Goal: Task Accomplishment & Management: Use online tool/utility

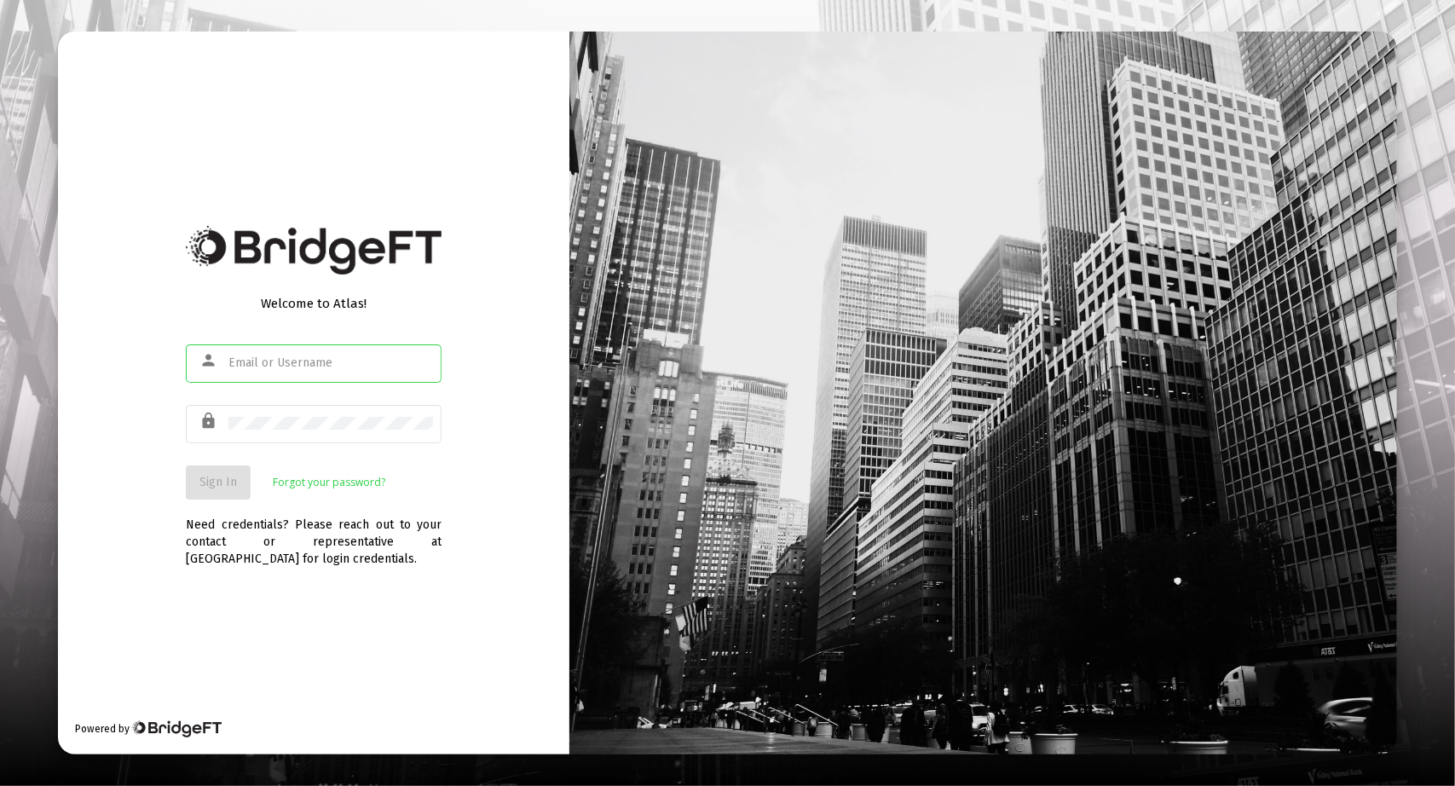
type input "[PERSON_NAME][EMAIL_ADDRESS][DOMAIN_NAME]"
click at [214, 483] on span "Sign In" at bounding box center [219, 482] width 38 height 14
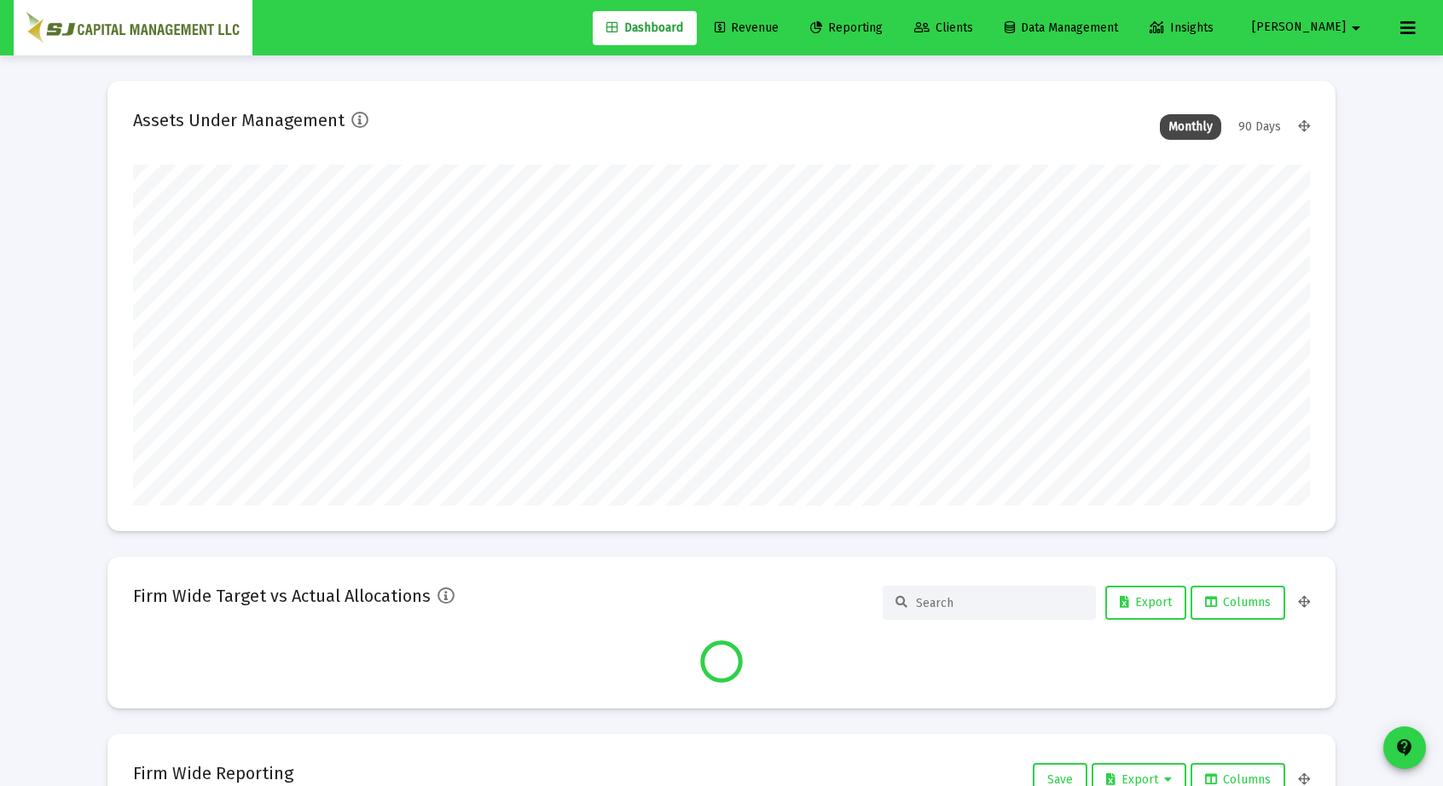
scroll to position [341, 1177]
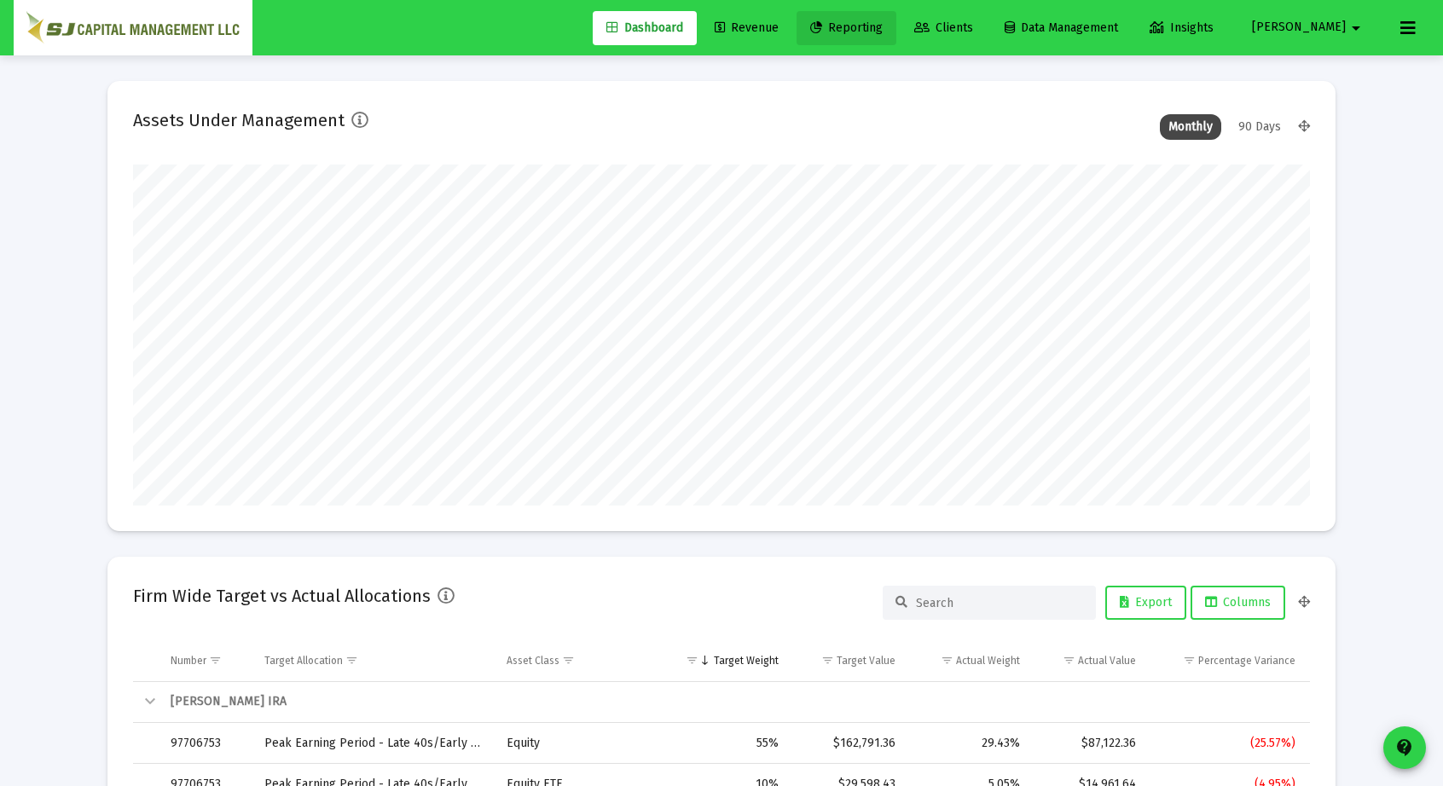
click at [882, 33] on span "Reporting" at bounding box center [846, 27] width 72 height 14
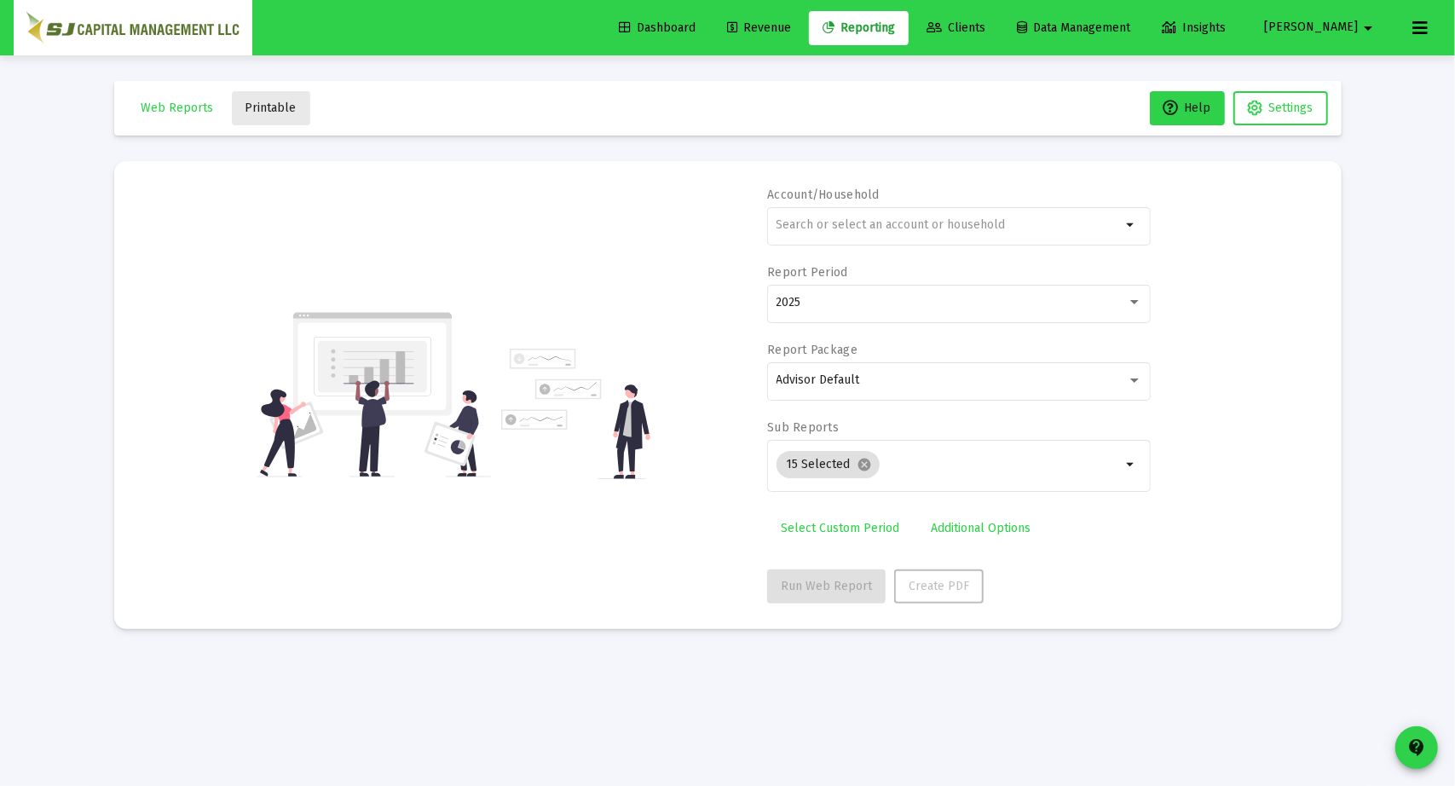
click at [276, 113] on span "Printable" at bounding box center [271, 108] width 51 height 14
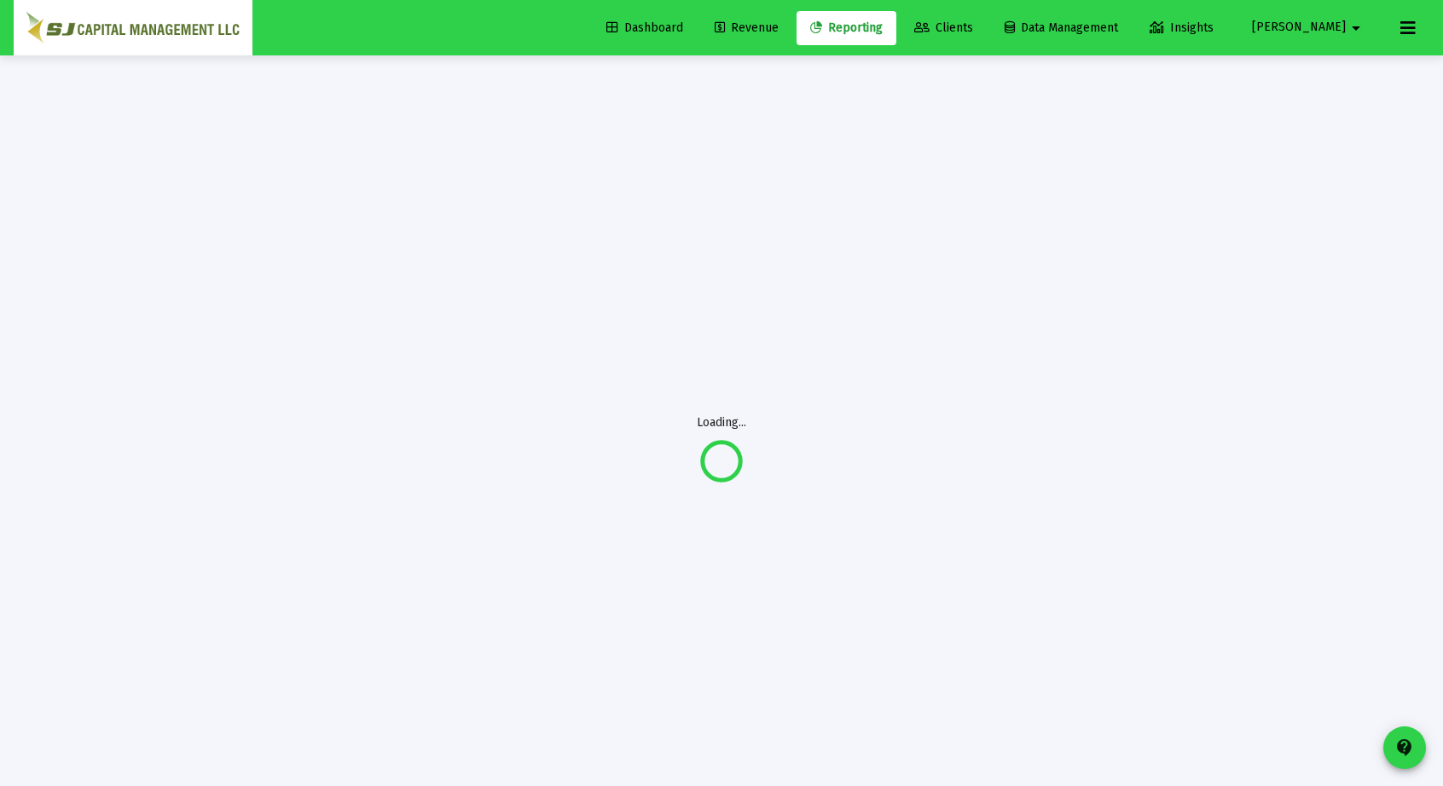
scroll to position [13, 0]
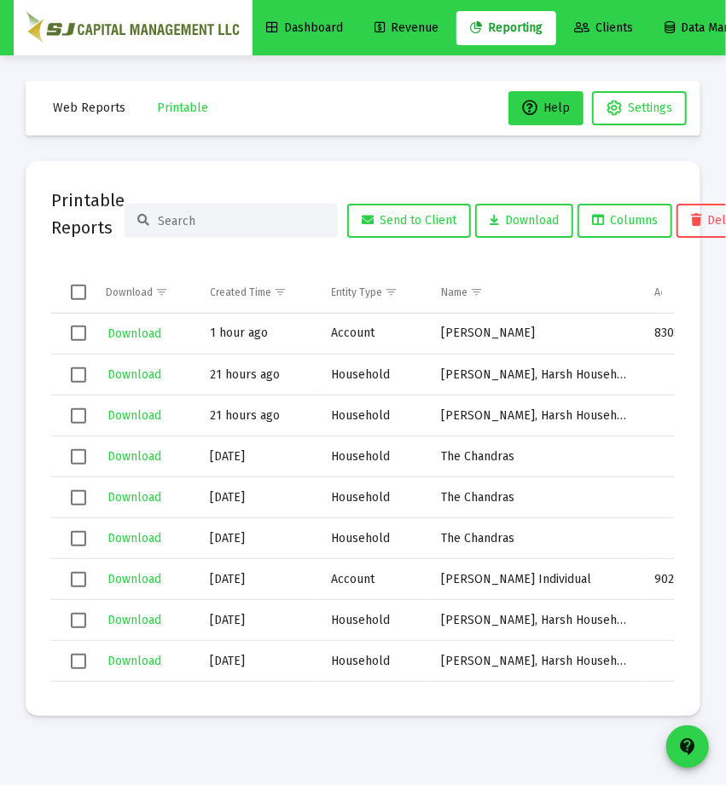
scroll to position [0, 38]
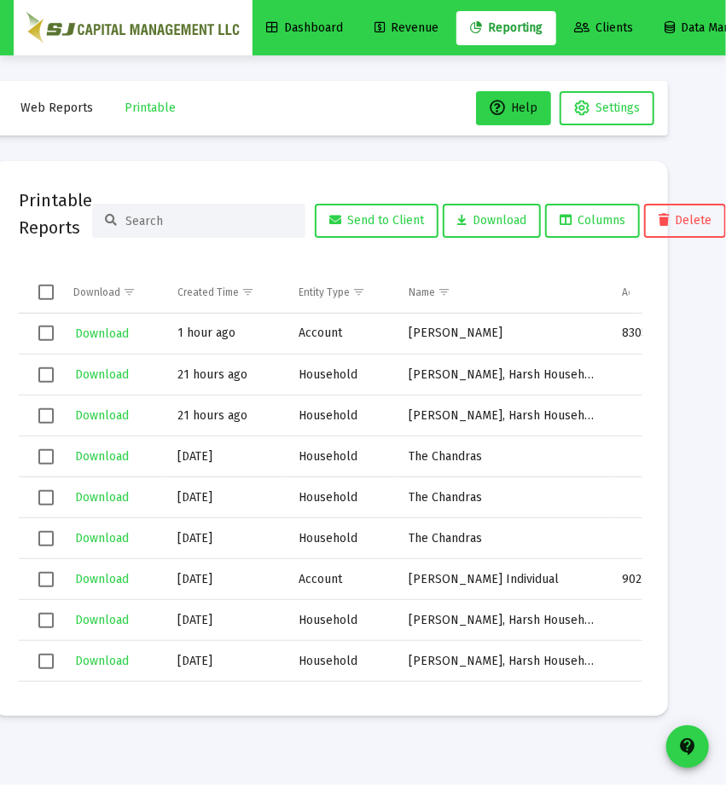
click at [526, 468] on td "The Chandras" at bounding box center [502, 457] width 213 height 41
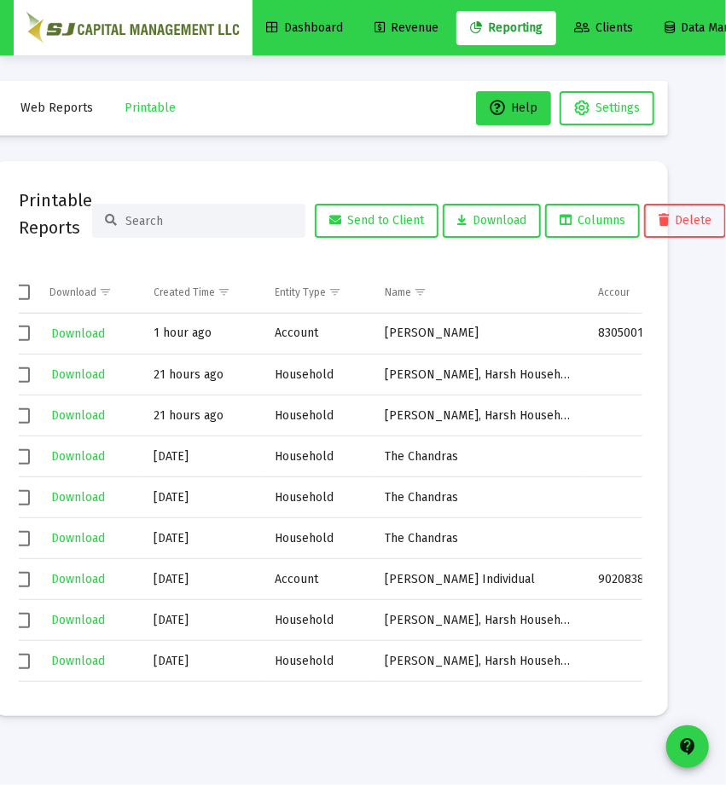
scroll to position [0, 17]
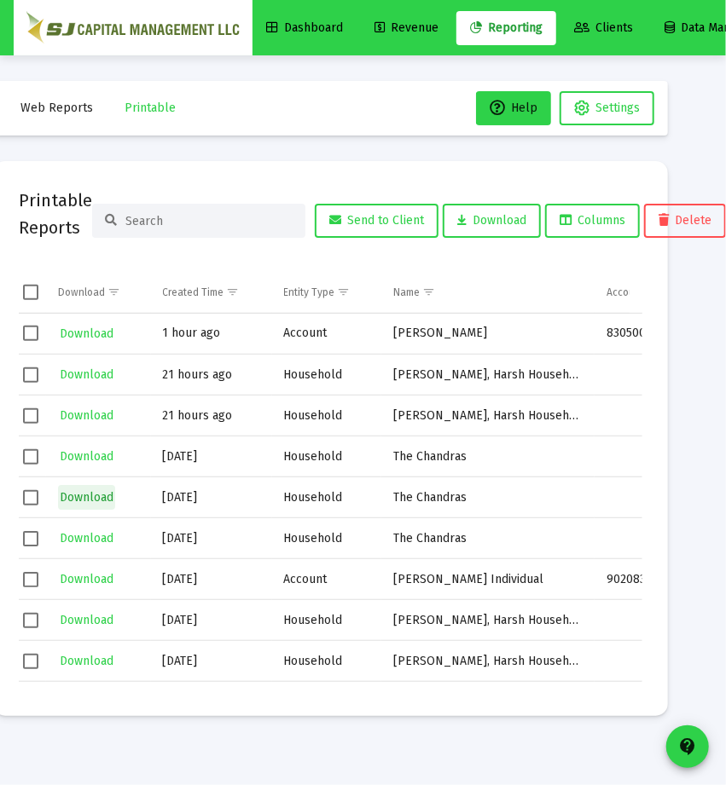
click at [90, 487] on button "Download" at bounding box center [86, 497] width 57 height 25
click at [35, 107] on span "Web Reports" at bounding box center [56, 108] width 72 height 14
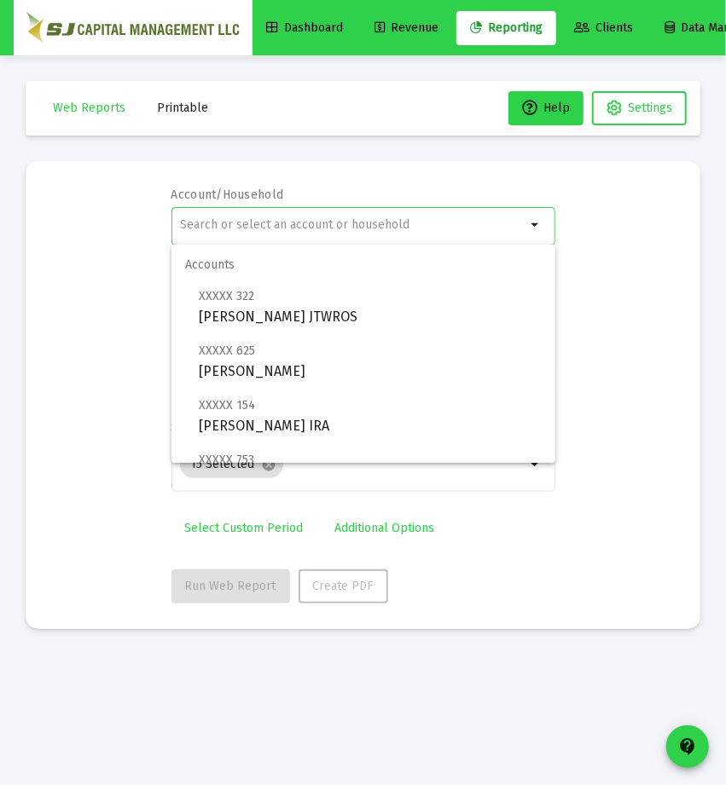
click at [209, 230] on input "text" at bounding box center [352, 225] width 345 height 14
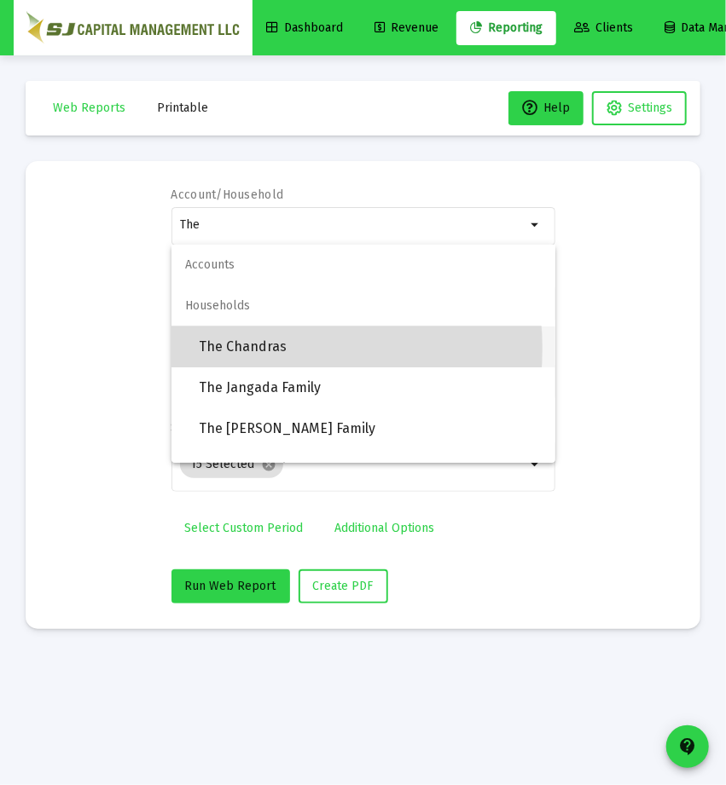
click at [240, 349] on span "The Chandras" at bounding box center [370, 347] width 343 height 41
type input "The Chandras"
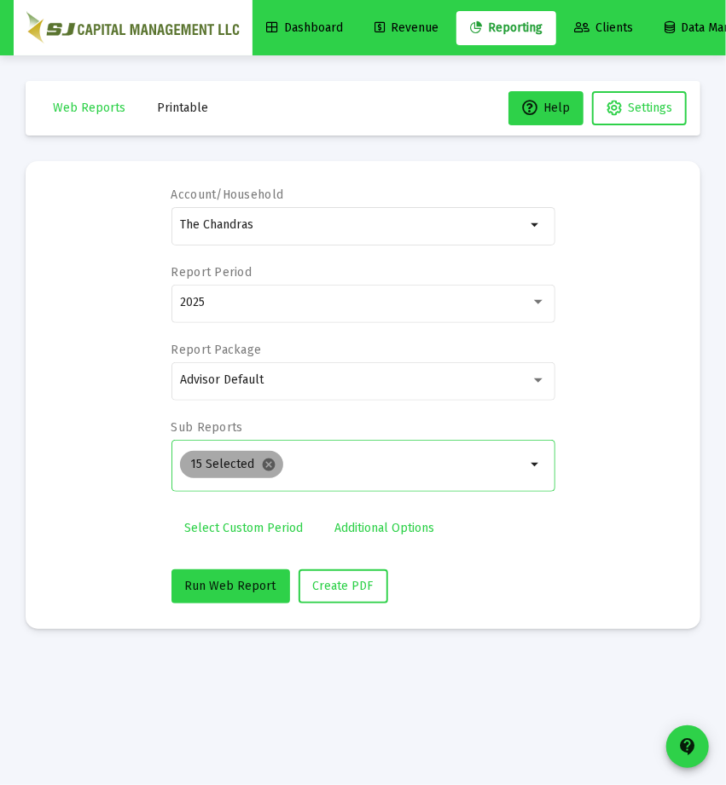
click at [262, 465] on mat-icon "cancel" at bounding box center [268, 464] width 15 height 15
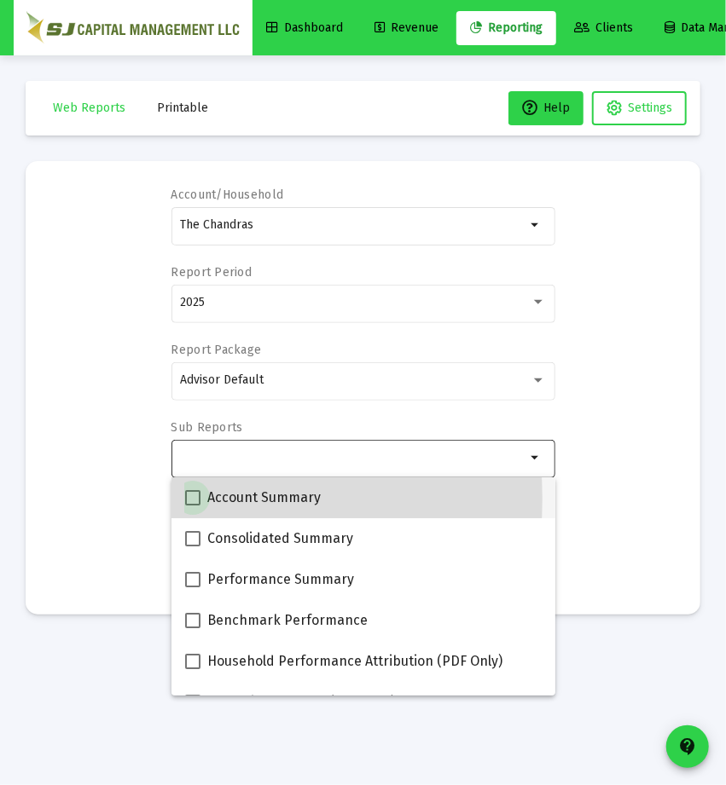
click at [186, 499] on span at bounding box center [192, 497] width 15 height 15
click at [192, 506] on input "Account Summary" at bounding box center [192, 506] width 1 height 1
checkbox input "true"
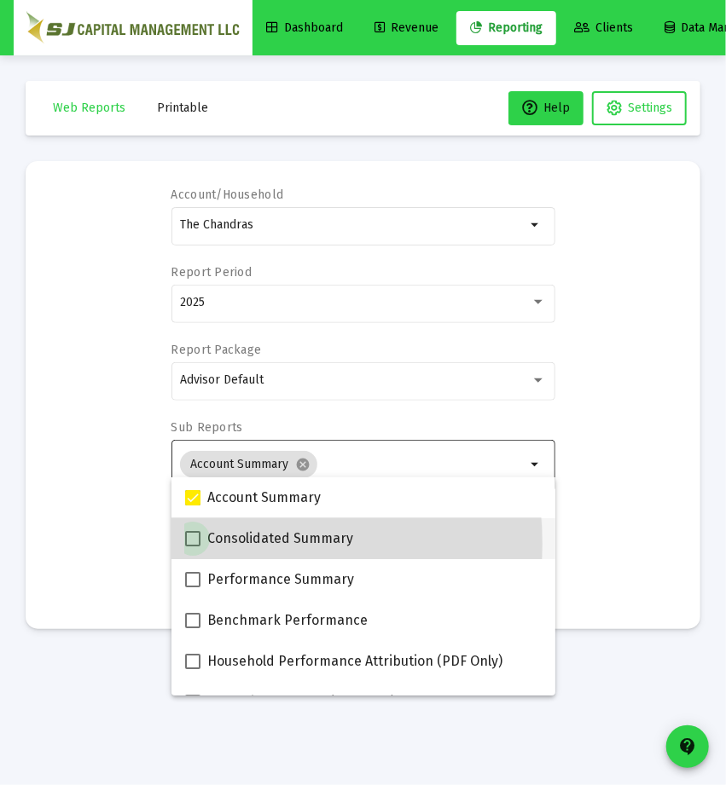
click at [191, 544] on span at bounding box center [192, 538] width 15 height 15
click at [192, 547] on input "Consolidated Summary" at bounding box center [192, 547] width 1 height 1
checkbox input "true"
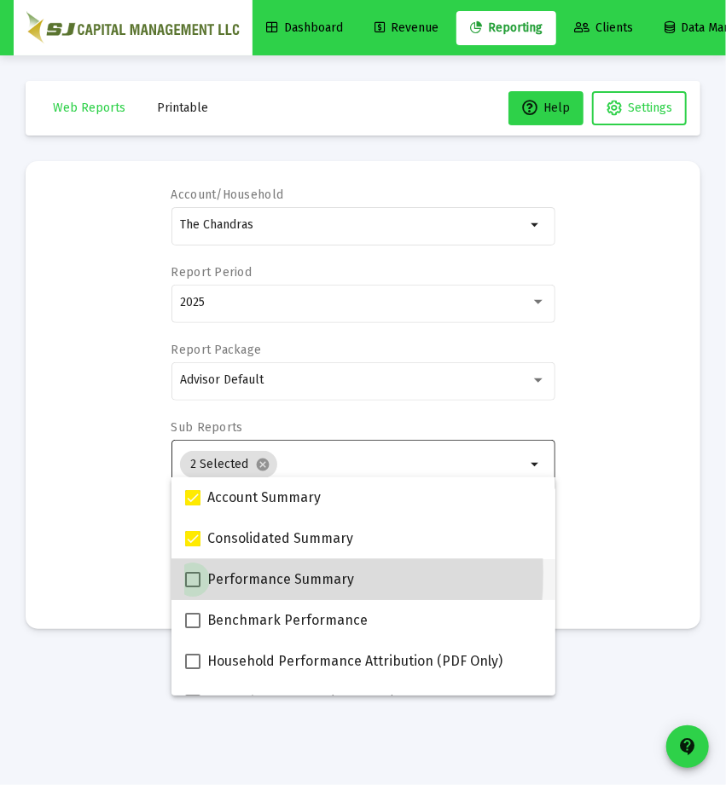
click at [193, 573] on span at bounding box center [192, 579] width 15 height 15
click at [193, 587] on input "Performance Summary" at bounding box center [192, 587] width 1 height 1
checkbox input "true"
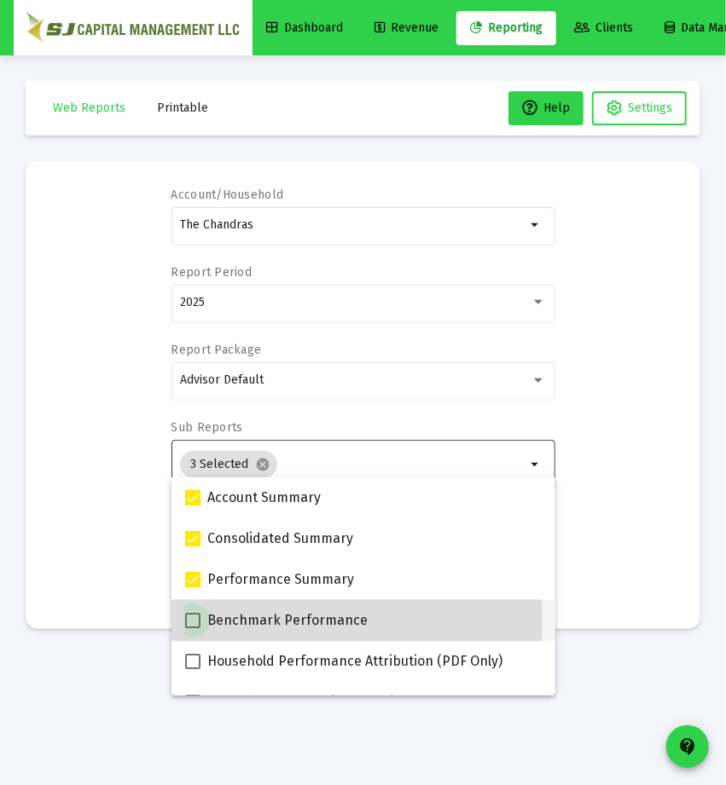
click at [193, 618] on span at bounding box center [192, 620] width 15 height 15
click at [193, 628] on input "Benchmark Performance" at bounding box center [192, 628] width 1 height 1
checkbox input "true"
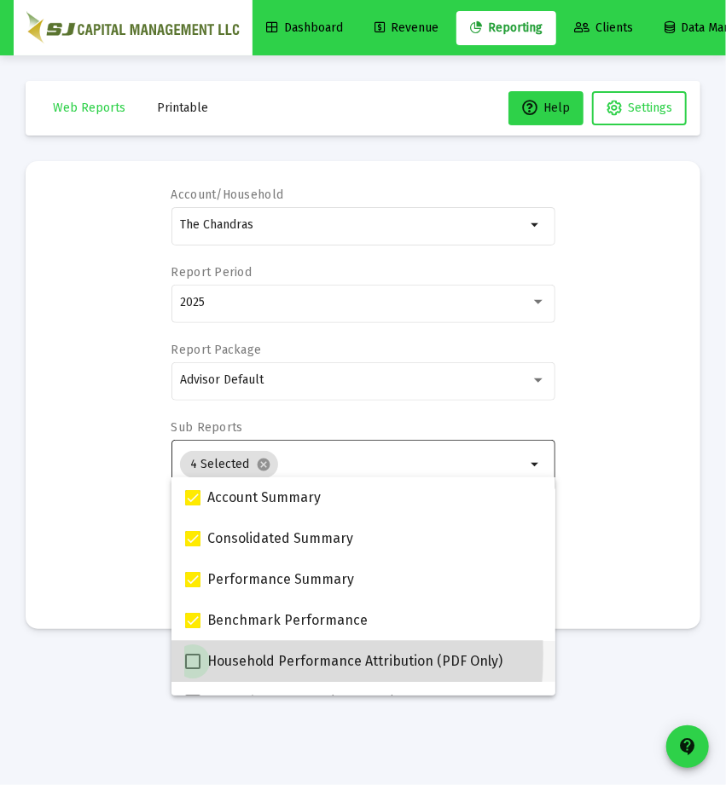
click at [193, 654] on span at bounding box center [192, 661] width 15 height 15
click at [193, 669] on input "Household Performance Attribution (PDF Only)" at bounding box center [192, 669] width 1 height 1
checkbox input "true"
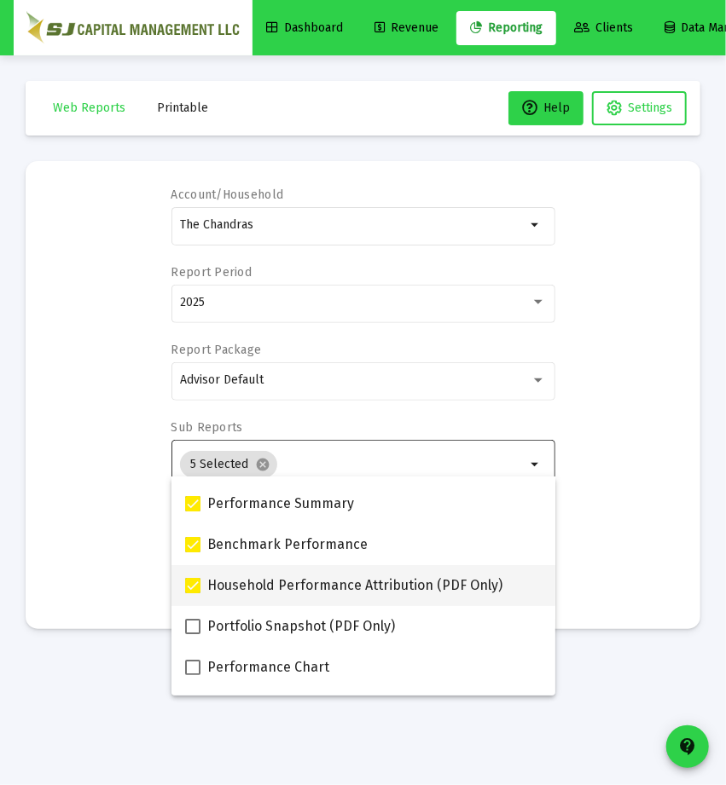
scroll to position [78, 0]
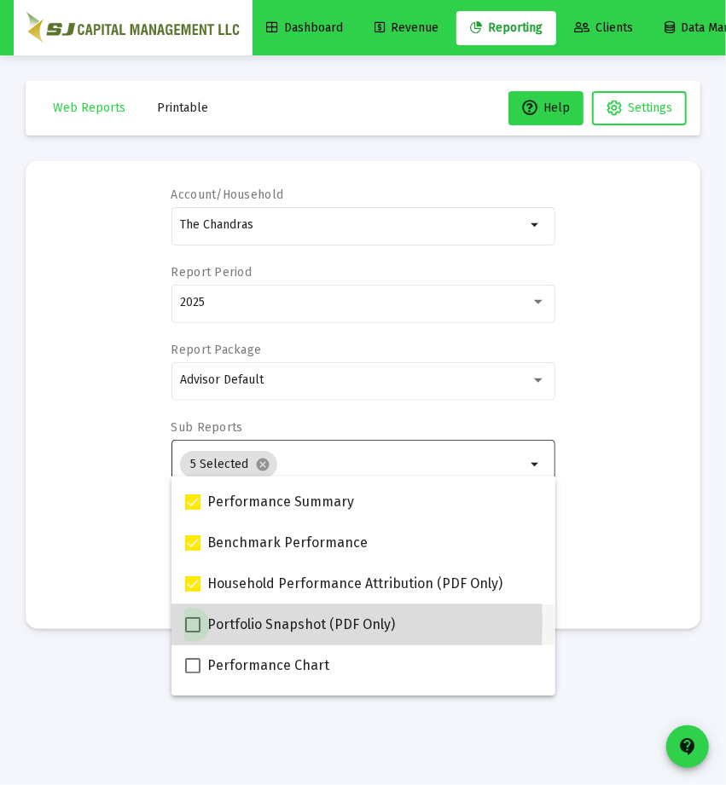
click at [194, 622] on span at bounding box center [192, 624] width 15 height 15
click at [193, 633] on input "Portfolio Snapshot (PDF Only)" at bounding box center [192, 633] width 1 height 1
checkbox input "true"
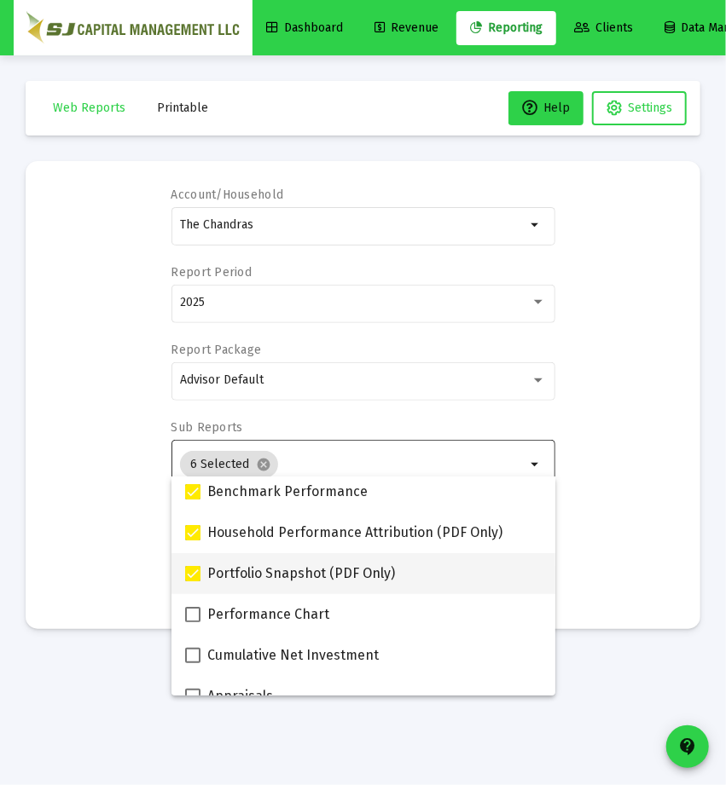
scroll to position [136, 0]
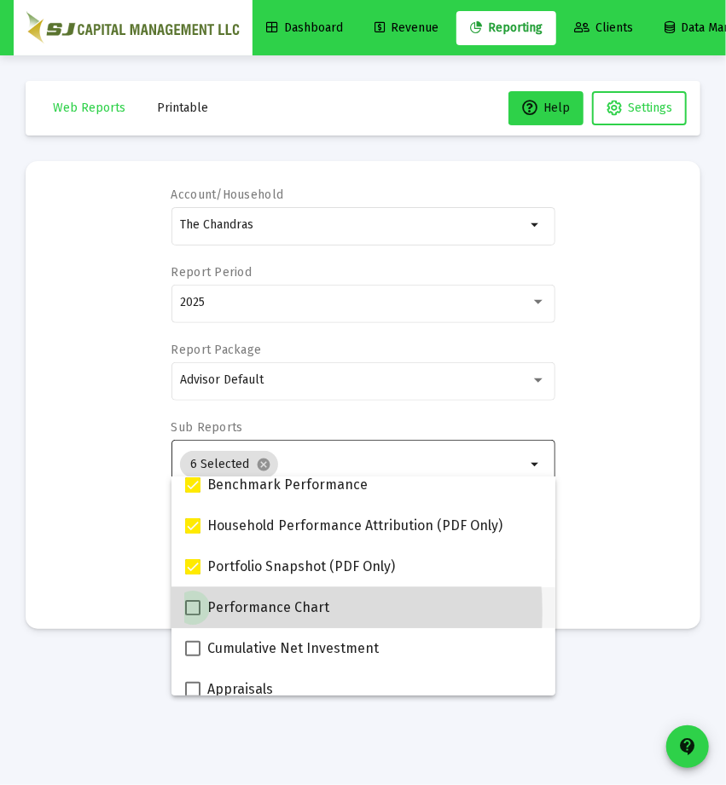
click at [194, 612] on span at bounding box center [192, 607] width 15 height 15
click at [193, 616] on input "Performance Chart" at bounding box center [192, 616] width 1 height 1
checkbox input "true"
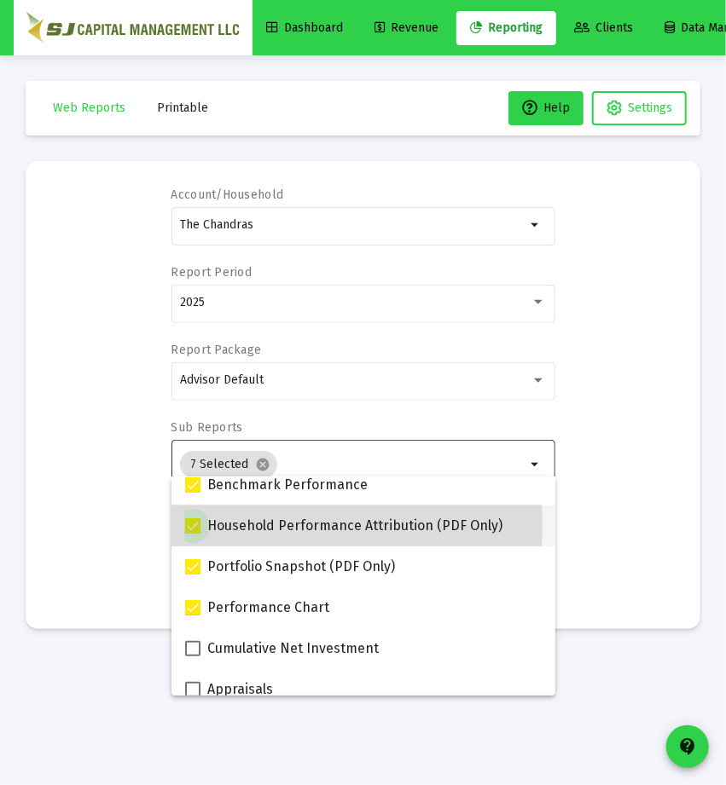
click at [193, 523] on span at bounding box center [192, 525] width 15 height 15
click at [193, 534] on input "Household Performance Attribution (PDF Only)" at bounding box center [192, 534] width 1 height 1
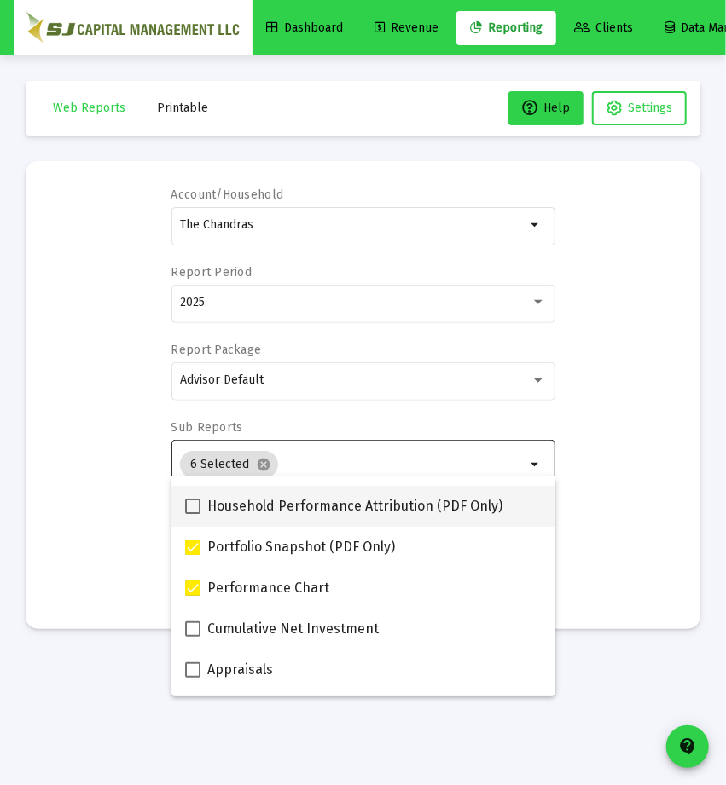
scroll to position [154, 0]
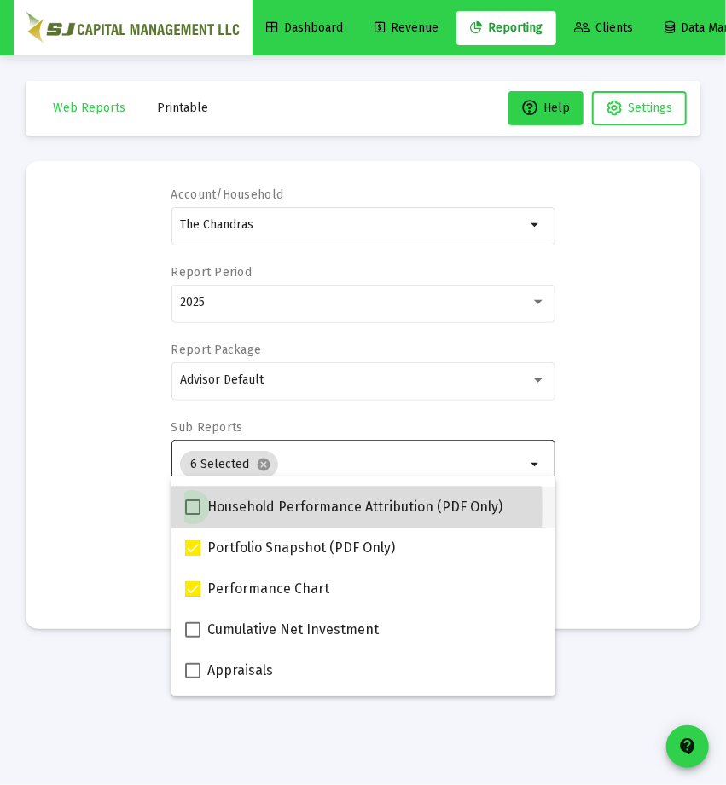
click at [192, 507] on span at bounding box center [192, 507] width 15 height 15
click at [192, 515] on input "Household Performance Attribution (PDF Only)" at bounding box center [192, 515] width 1 height 1
checkbox input "true"
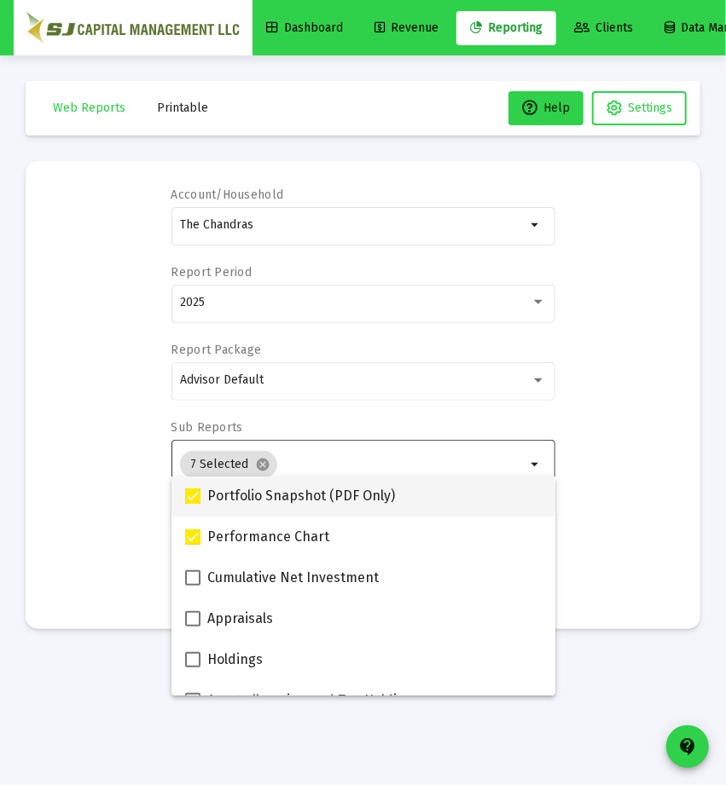
scroll to position [213, 0]
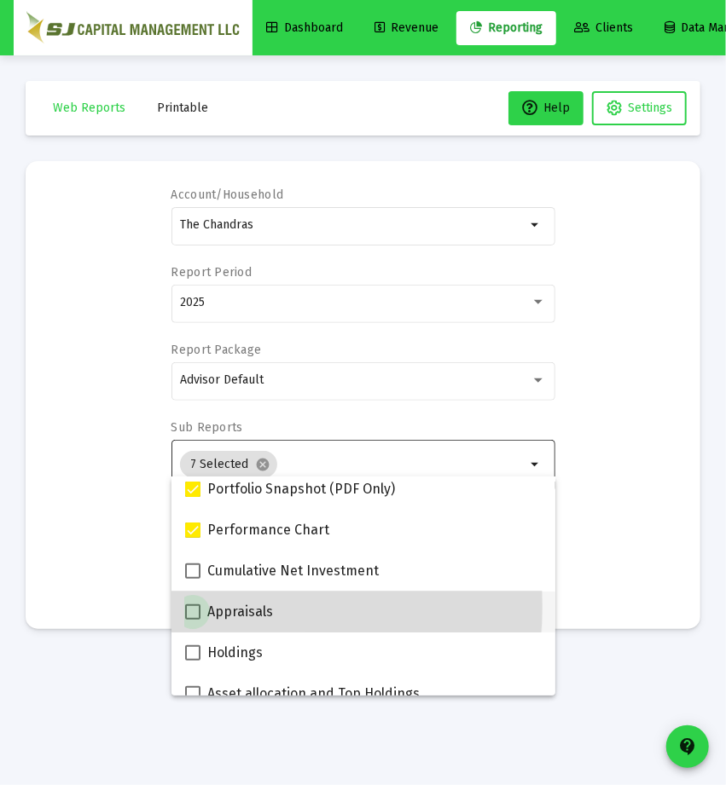
click at [206, 607] on label "Appraisals" at bounding box center [229, 612] width 88 height 20
click at [193, 620] on input "Appraisals" at bounding box center [192, 620] width 1 height 1
checkbox input "true"
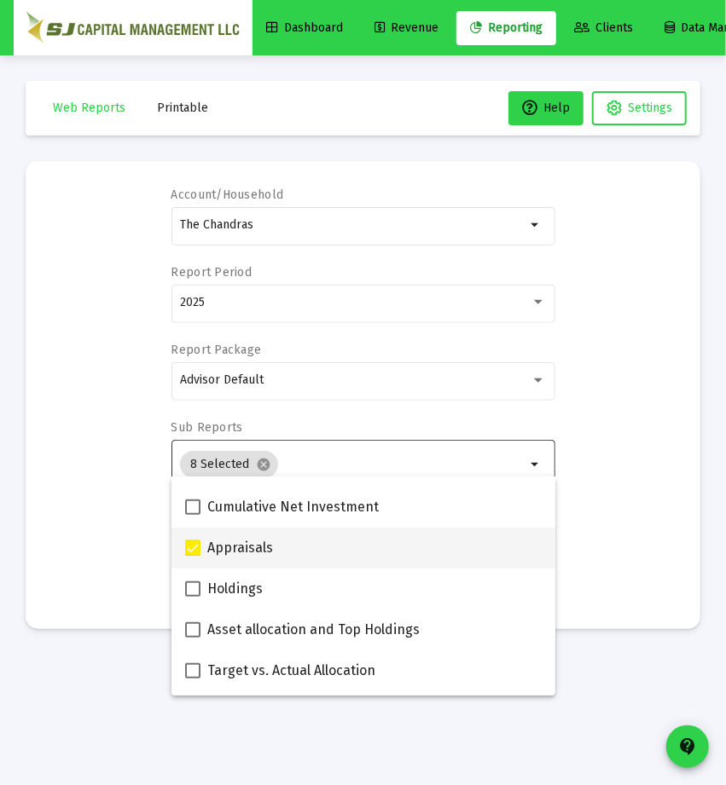
scroll to position [278, 0]
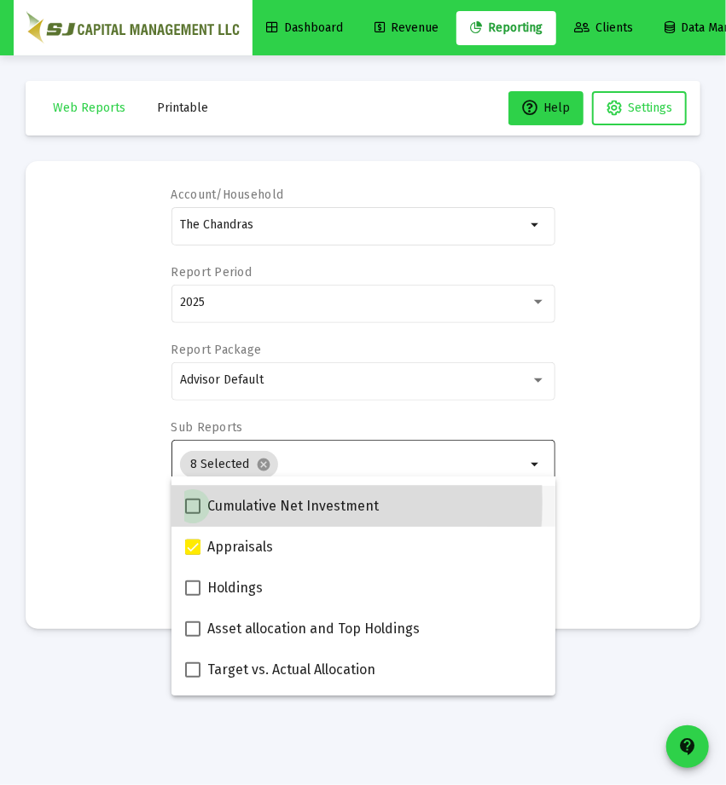
click at [189, 502] on span at bounding box center [192, 506] width 15 height 15
click at [192, 514] on input "Cumulative Net Investment" at bounding box center [192, 514] width 1 height 1
checkbox input "true"
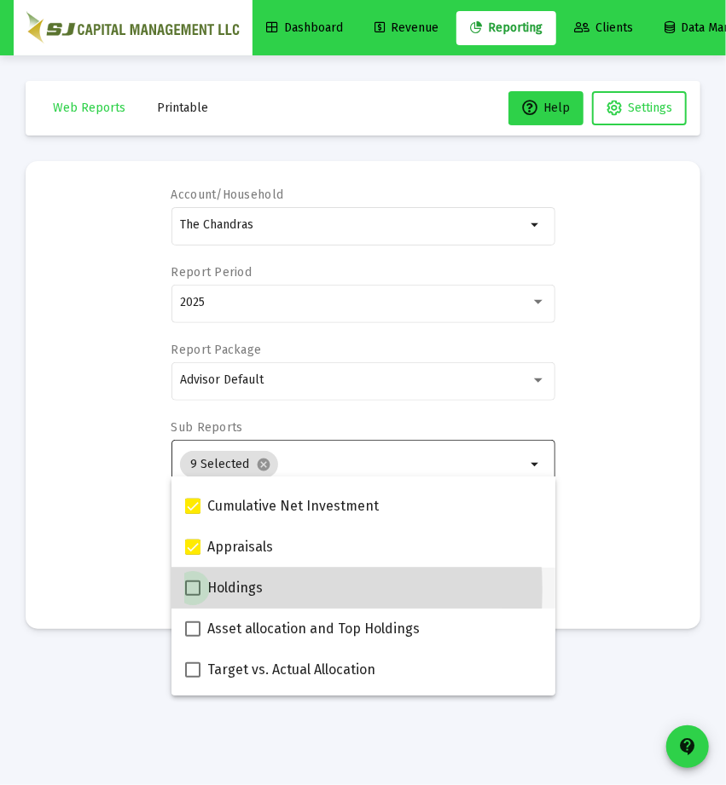
click at [197, 590] on span at bounding box center [192, 588] width 15 height 15
click at [193, 596] on input "Holdings" at bounding box center [192, 596] width 1 height 1
checkbox input "true"
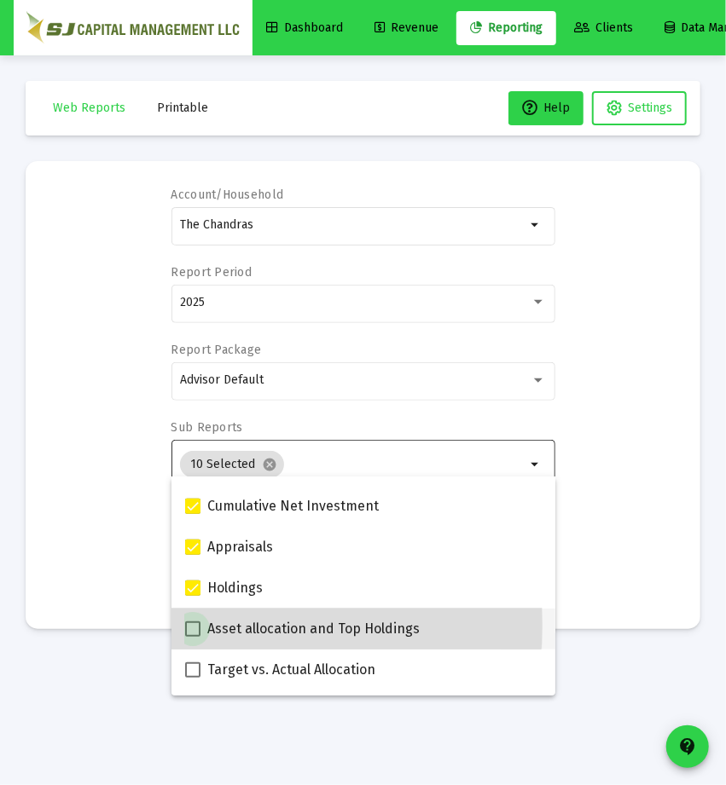
click at [196, 626] on span at bounding box center [192, 629] width 15 height 15
click at [193, 637] on input "Asset allocation and Top Holdings" at bounding box center [192, 637] width 1 height 1
checkbox input "true"
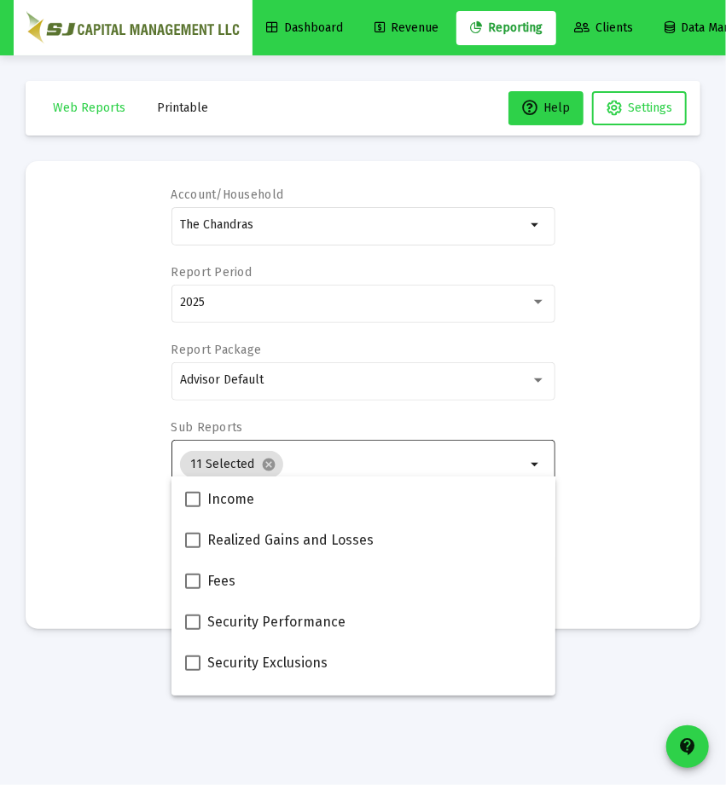
scroll to position [572, 0]
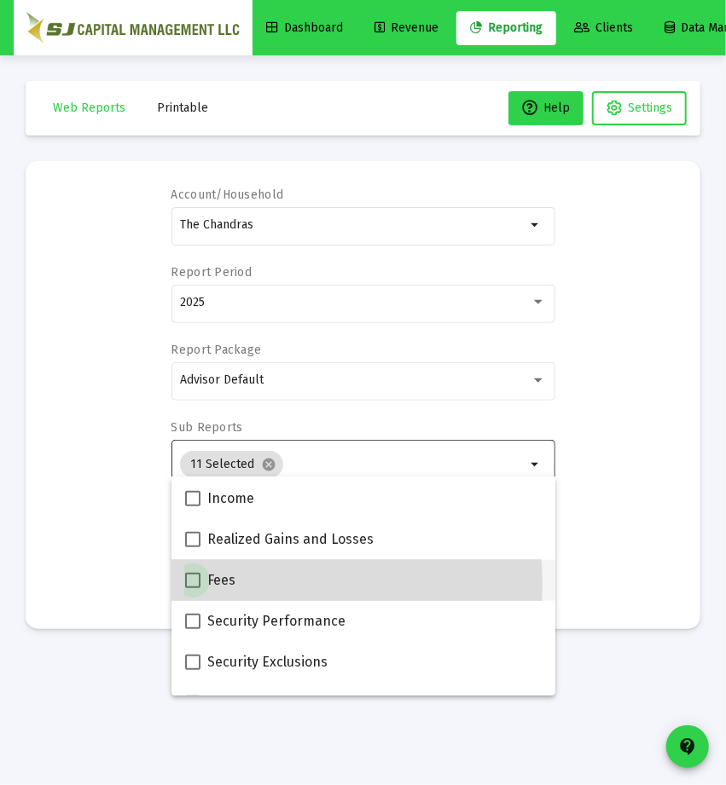
click at [189, 586] on span at bounding box center [192, 580] width 15 height 15
click at [192, 588] on input "Fees" at bounding box center [192, 588] width 1 height 1
checkbox input "true"
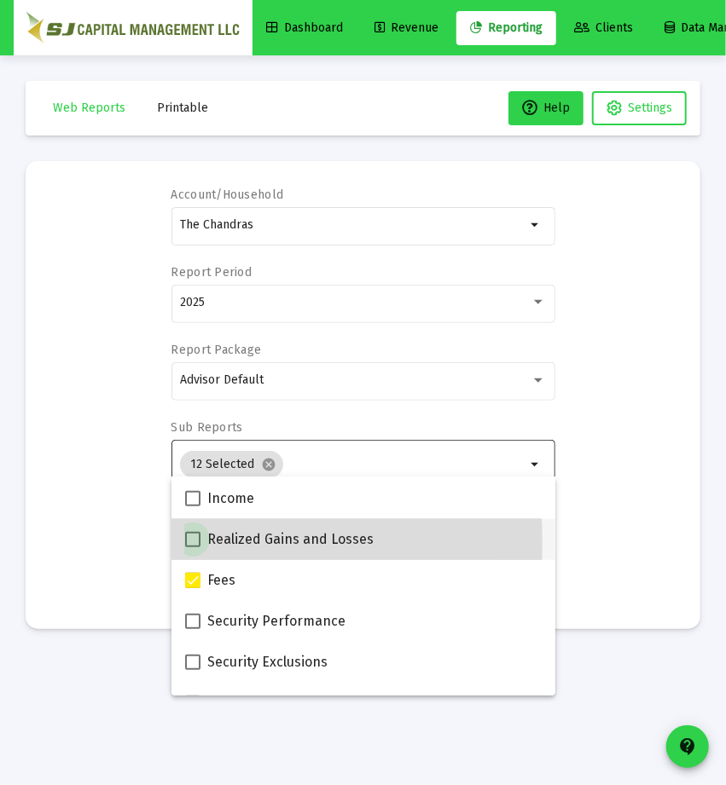
click at [193, 542] on span at bounding box center [192, 539] width 15 height 15
click at [193, 547] on input "Realized Gains and Losses" at bounding box center [192, 547] width 1 height 1
checkbox input "true"
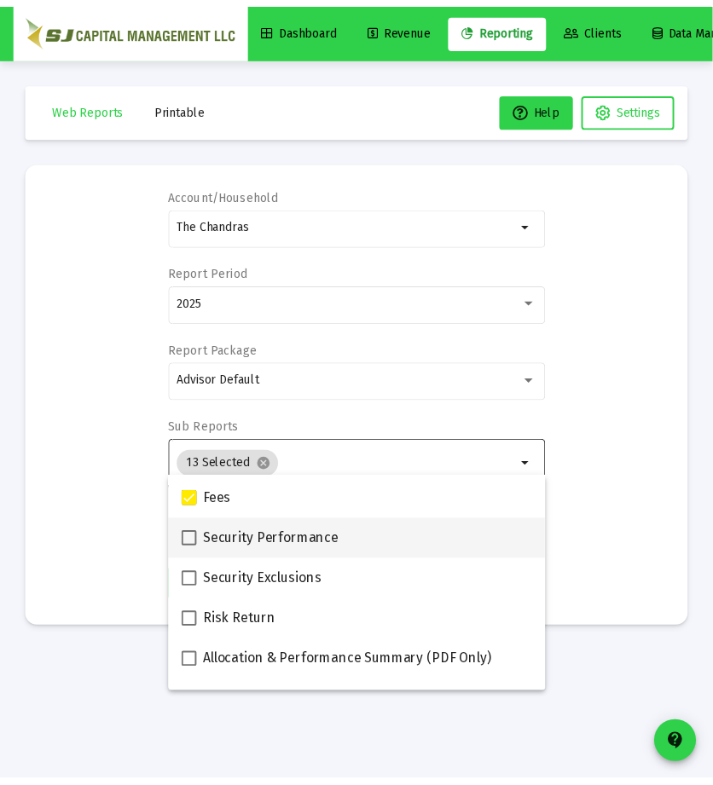
scroll to position [682, 0]
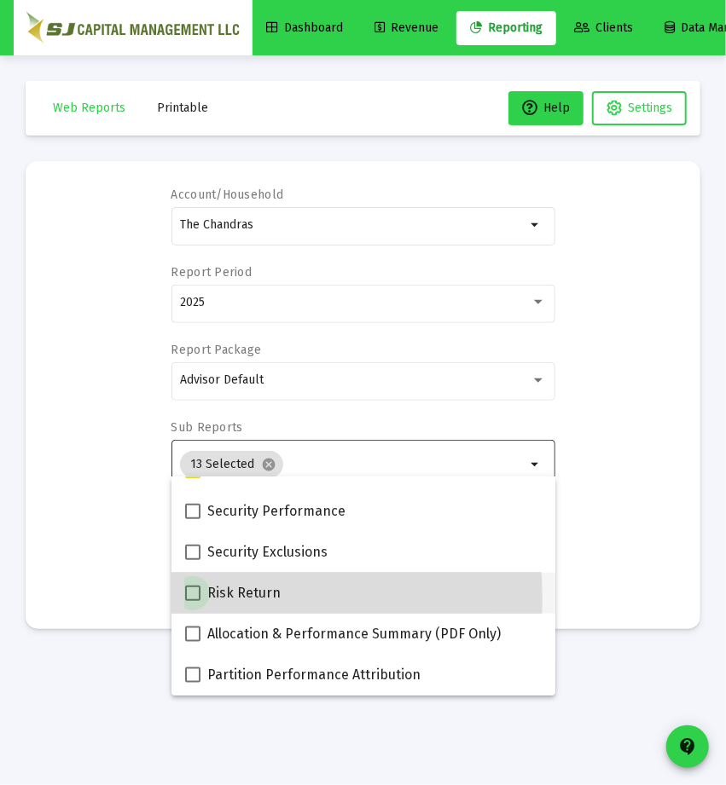
click at [193, 599] on span at bounding box center [192, 593] width 15 height 15
click at [193, 601] on input "Risk Return" at bounding box center [192, 601] width 1 height 1
checkbox input "true"
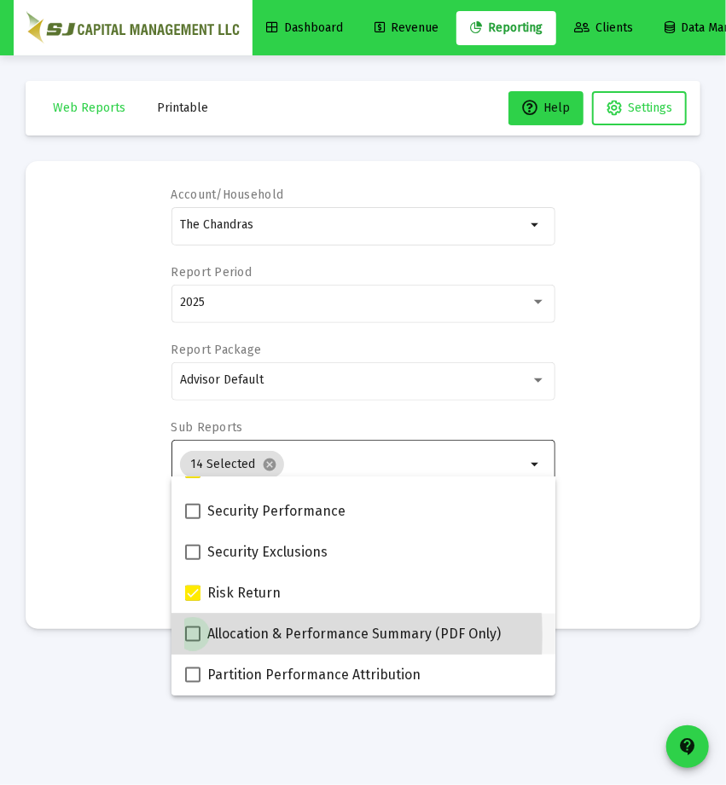
click at [204, 636] on label "Allocation & Performance Summary (PDF Only)" at bounding box center [342, 634] width 315 height 20
click at [193, 642] on input "Allocation & Performance Summary (PDF Only)" at bounding box center [192, 642] width 1 height 1
checkbox input "true"
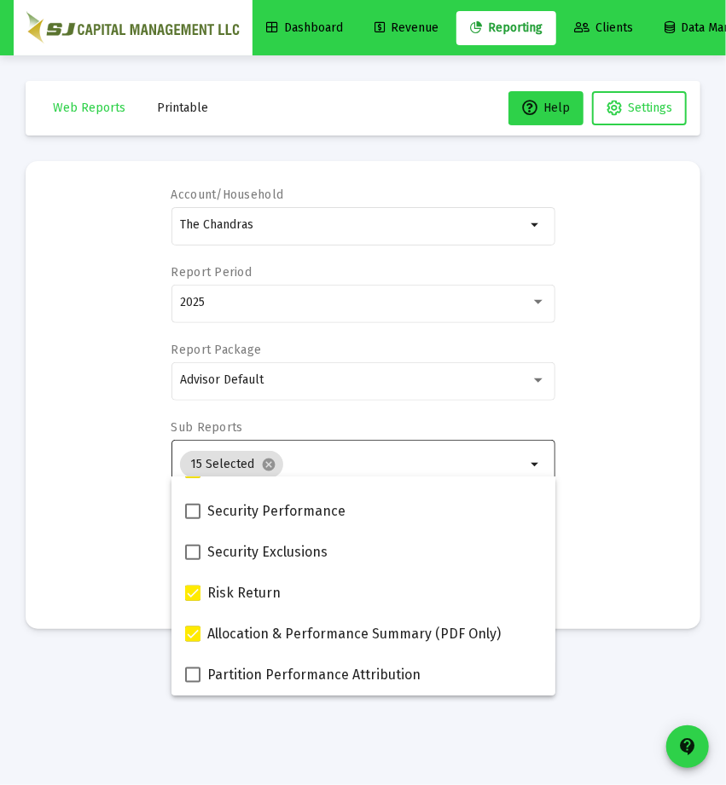
click at [619, 483] on div "Account/Household The Chandras arrow_drop_down Report Period 2025 Report Packag…" at bounding box center [362, 395] width 623 height 417
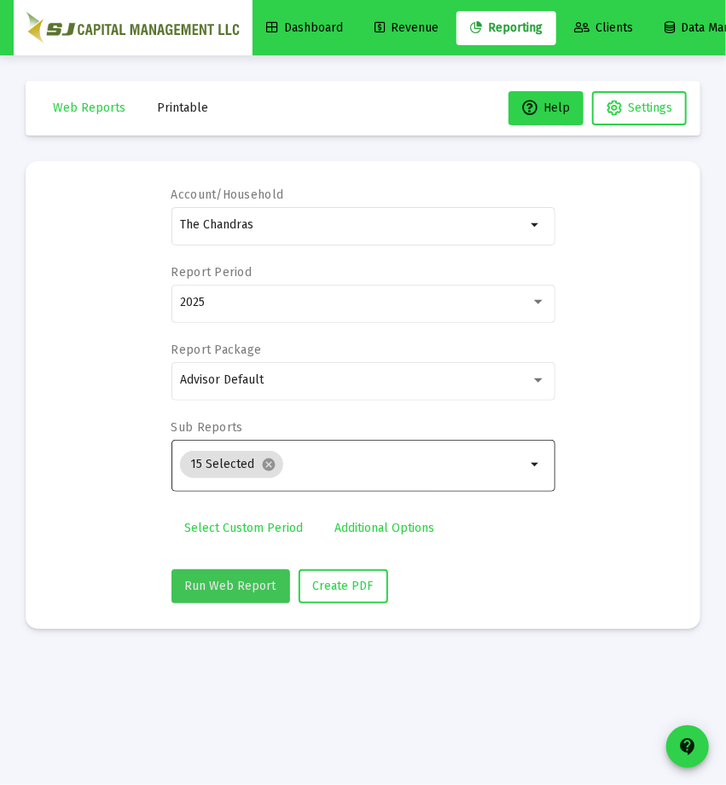
click at [232, 579] on span "Run Web Report" at bounding box center [230, 586] width 91 height 14
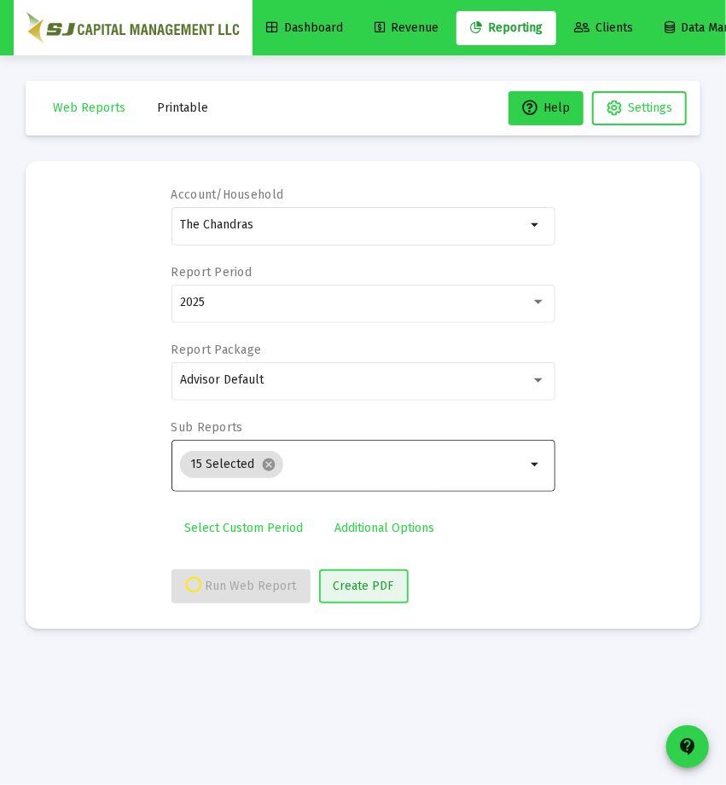
click at [353, 576] on button "Create PDF" at bounding box center [364, 587] width 90 height 34
select select "View all"
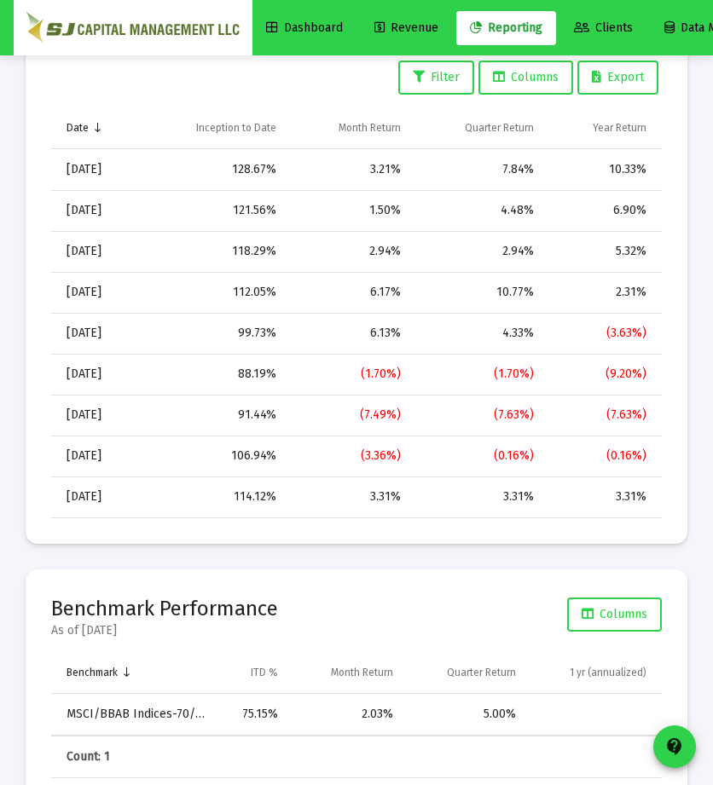
scroll to position [1702, 0]
click at [460, 743] on td "Data grid" at bounding box center [466, 758] width 123 height 41
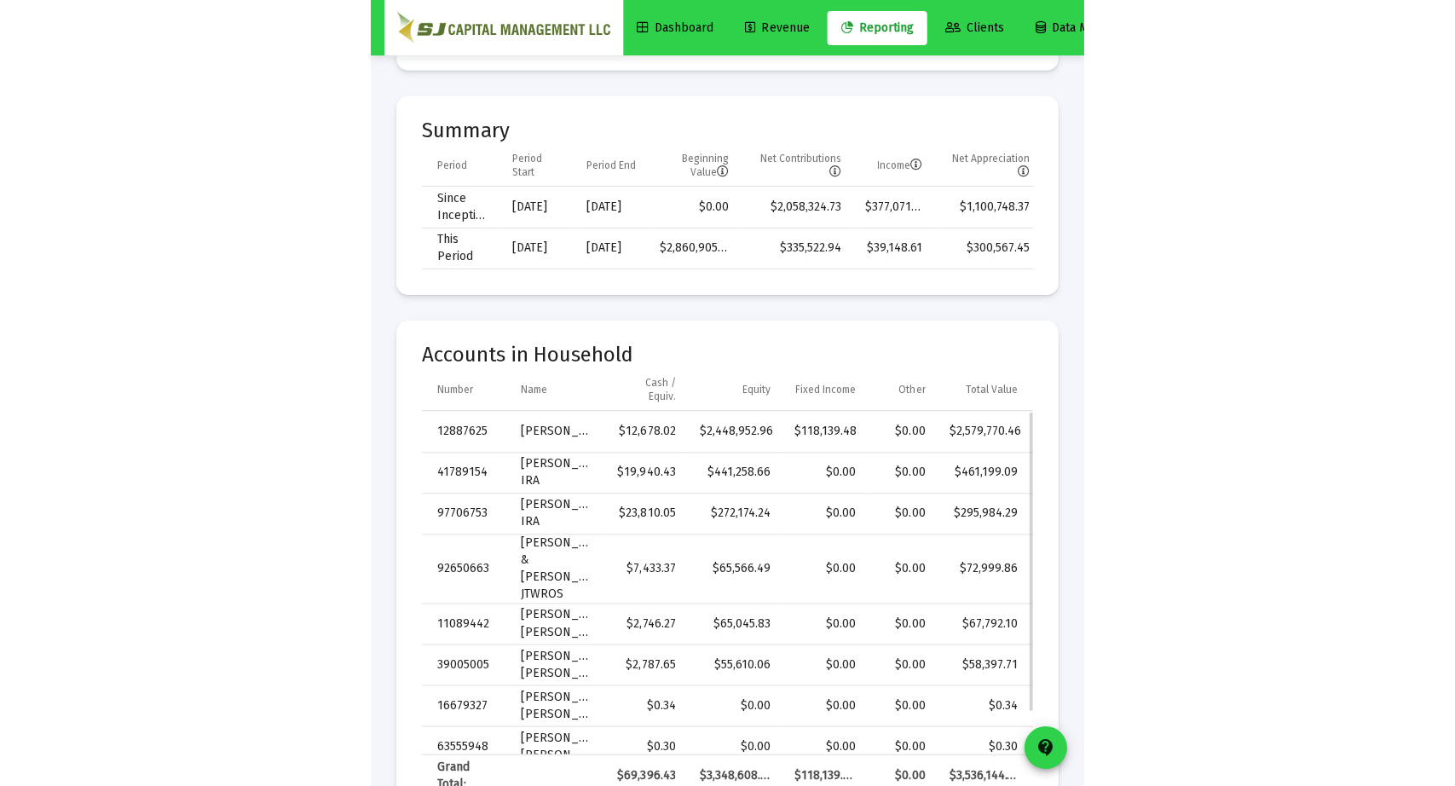
scroll to position [0, 0]
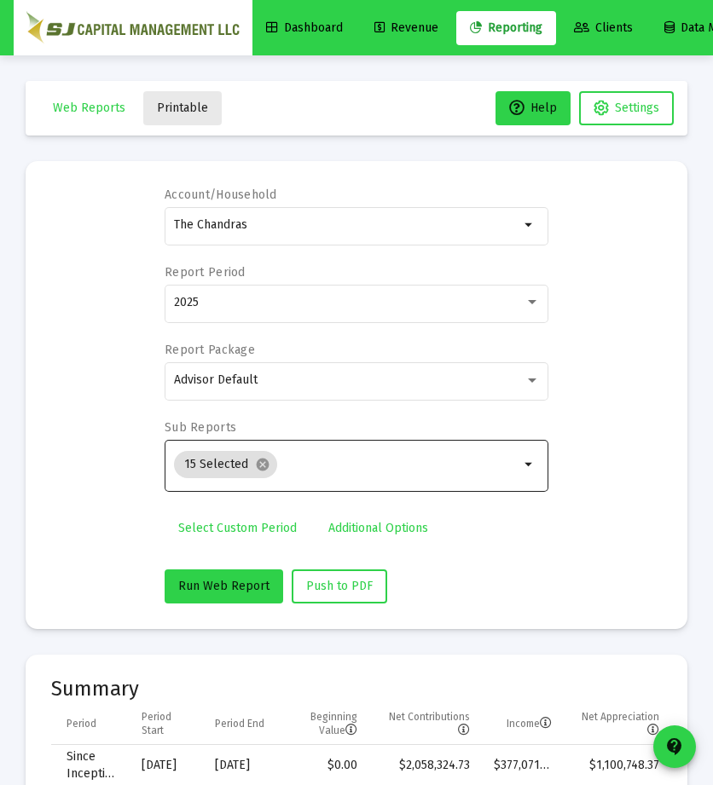
click at [200, 106] on span "Printable" at bounding box center [182, 108] width 51 height 14
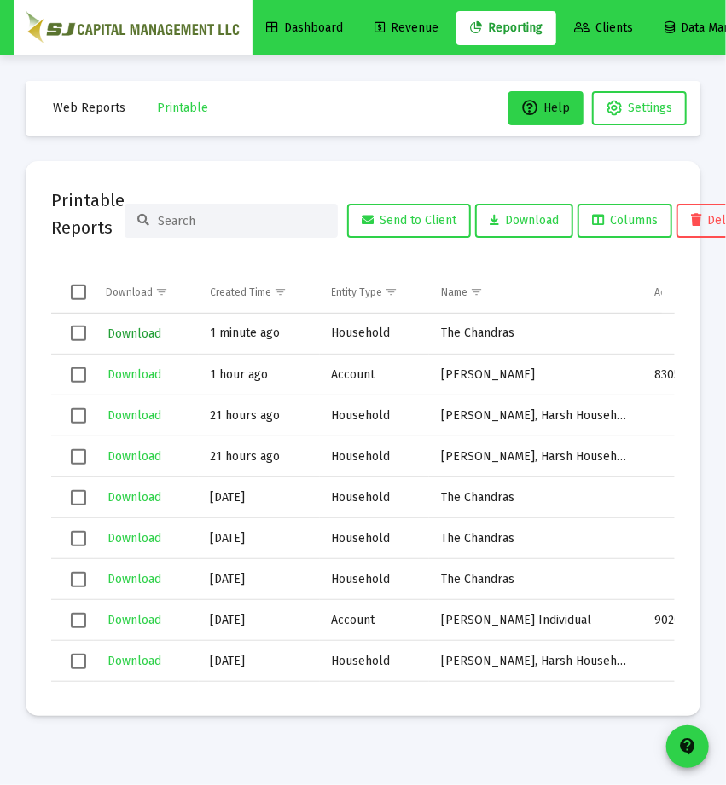
click at [131, 328] on span "Download" at bounding box center [134, 334] width 54 height 14
